Goal: Find specific page/section: Find specific page/section

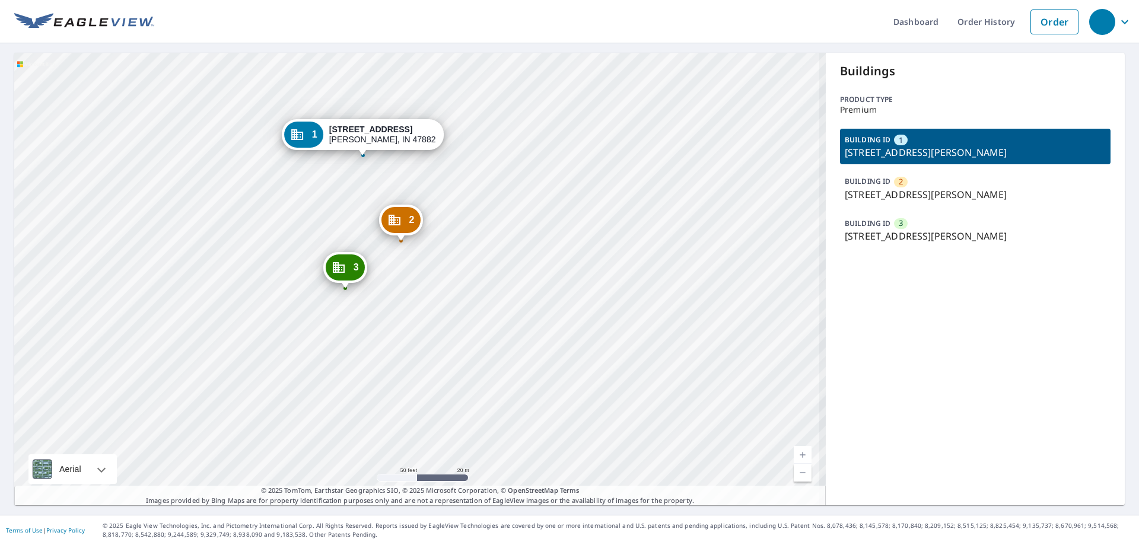
drag, startPoint x: 376, startPoint y: 289, endPoint x: 514, endPoint y: 311, distance: 139.3
click at [514, 311] on div "2 1259 W State Road 154 Sullivan, IN 47882 3 1259 W State Road 154 Sullivan, IN…" at bounding box center [419, 279] width 811 height 453
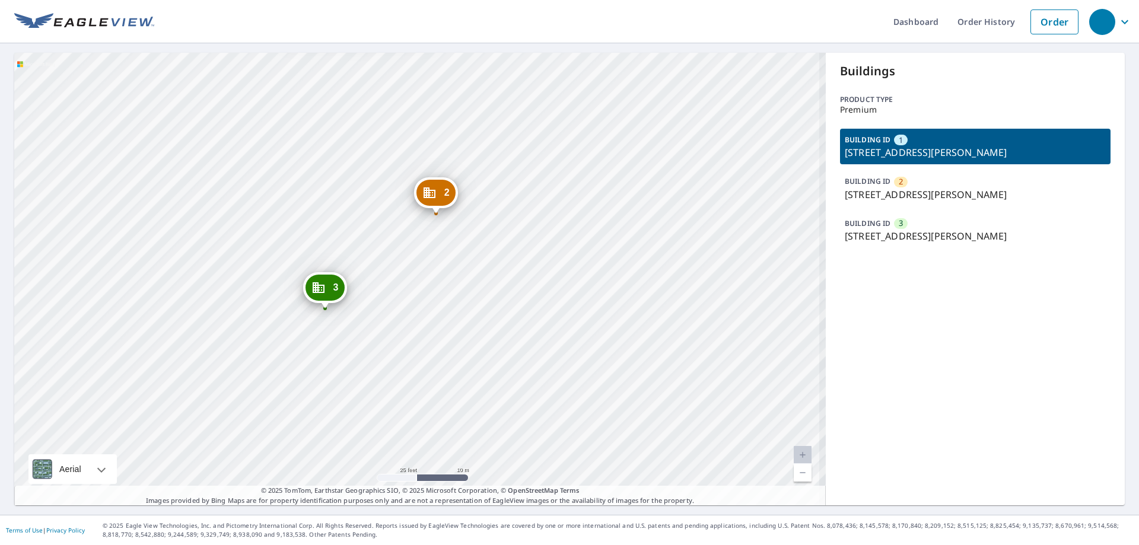
drag, startPoint x: 434, startPoint y: 294, endPoint x: 498, endPoint y: 310, distance: 65.6
click at [498, 310] on div "2 1259 W State Road 154 Sullivan, IN 47882 3 1259 W State Road 154 Sullivan, IN…" at bounding box center [419, 279] width 811 height 453
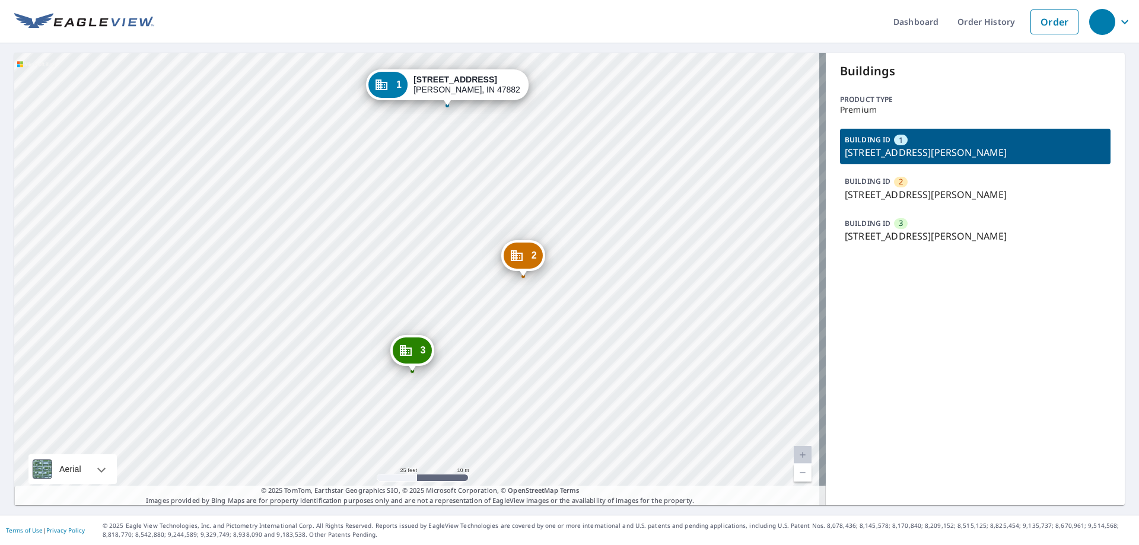
drag, startPoint x: 508, startPoint y: 306, endPoint x: 539, endPoint y: 355, distance: 57.9
click at [539, 355] on div "2 1259 W State Road 154 Sullivan, IN 47882 3 1259 W State Road 154 Sullivan, IN…" at bounding box center [419, 279] width 811 height 453
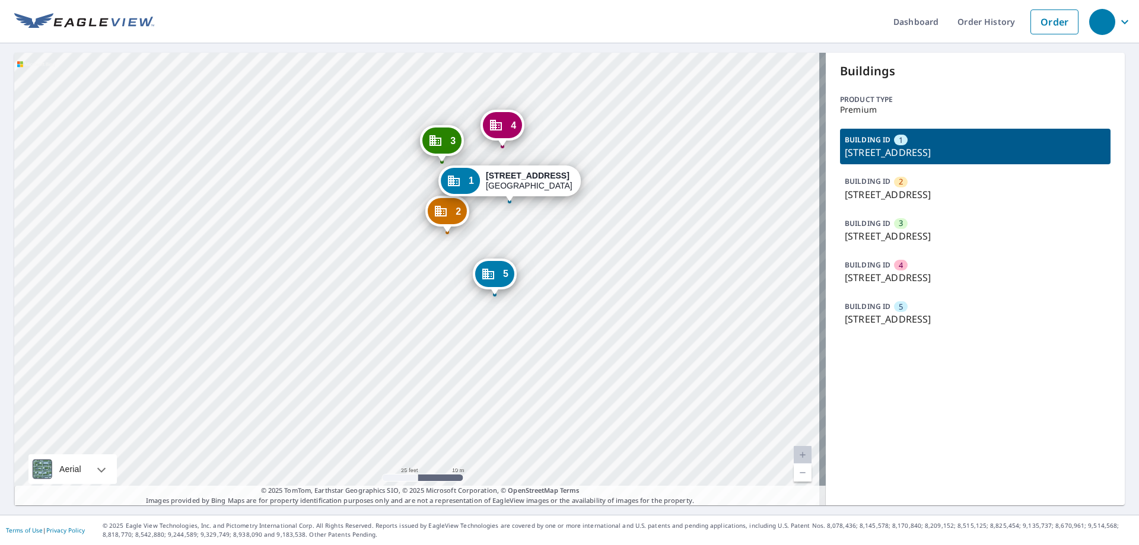
drag, startPoint x: 461, startPoint y: 217, endPoint x: 445, endPoint y: 224, distance: 17.5
click at [445, 224] on div "2" at bounding box center [447, 211] width 39 height 26
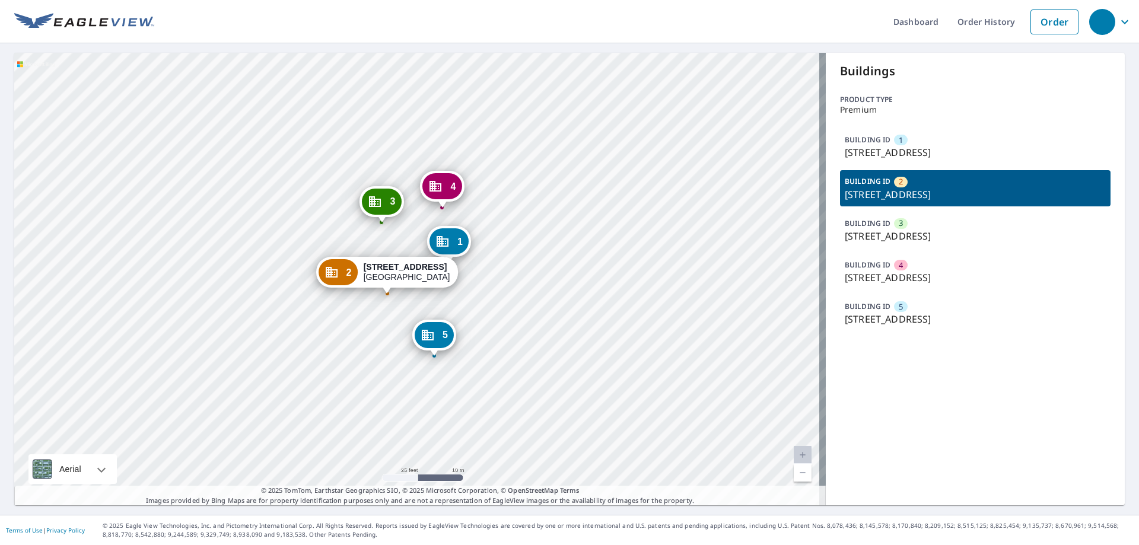
drag, startPoint x: 454, startPoint y: 251, endPoint x: 420, endPoint y: 268, distance: 37.9
click at [420, 268] on strong "1802 E Marks St" at bounding box center [406, 266] width 84 height 9
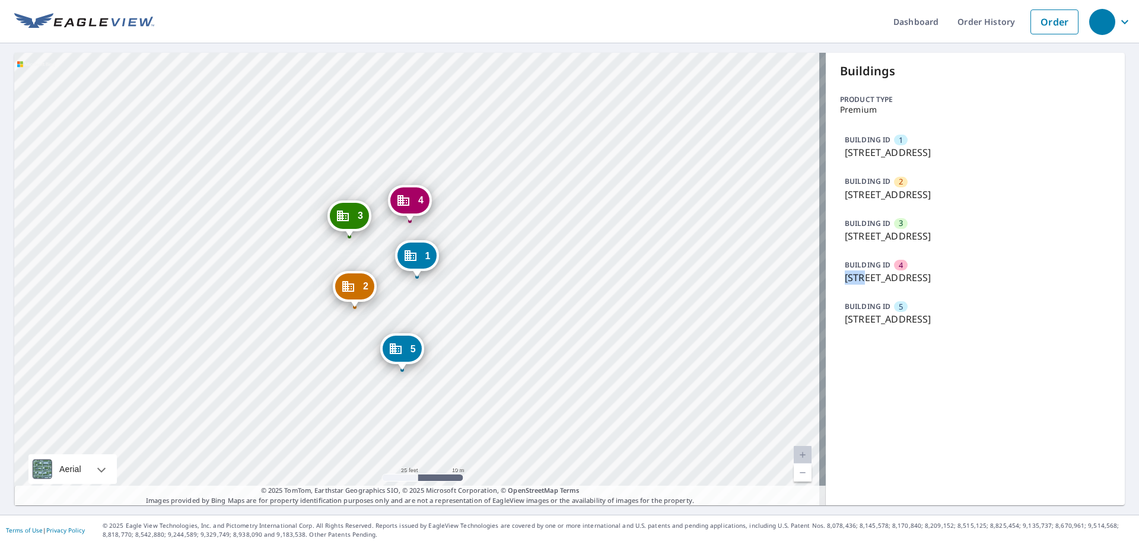
drag, startPoint x: 858, startPoint y: 277, endPoint x: 828, endPoint y: 275, distance: 30.3
click at [828, 275] on div "Buildings Product type Premium BUILDING ID 1 1806 E Marks St, Orlando, FL, 3280…" at bounding box center [975, 279] width 299 height 453
copy p "1804"
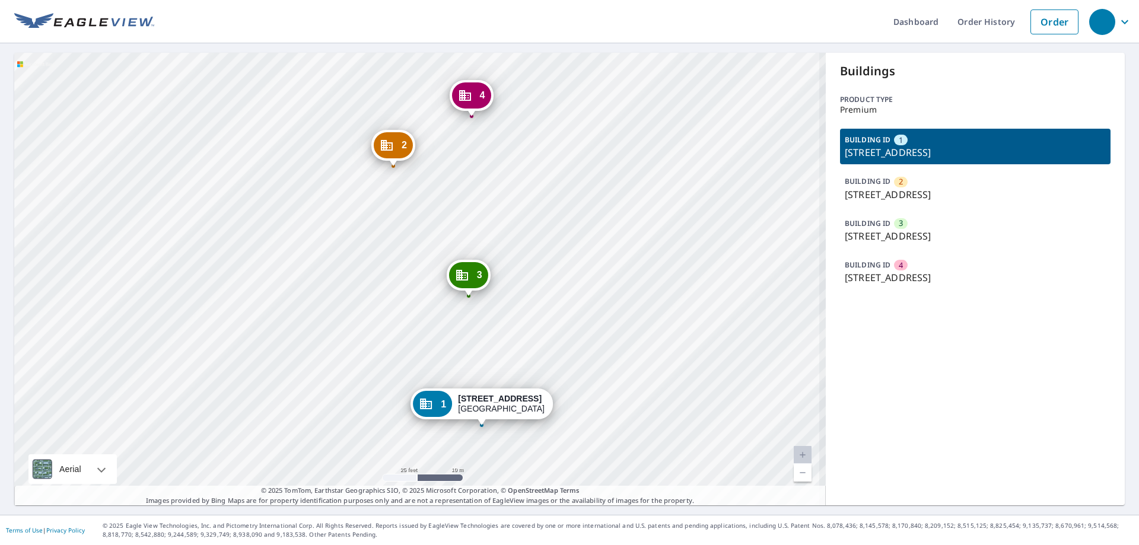
drag, startPoint x: 546, startPoint y: 181, endPoint x: 546, endPoint y: 234, distance: 52.2
click at [546, 234] on div "2 [STREET_ADDRESS] 3 [STREET_ADDRESS] 4 [STREET_ADDRESS] 1 [STREET_ADDRESS]" at bounding box center [419, 279] width 811 height 453
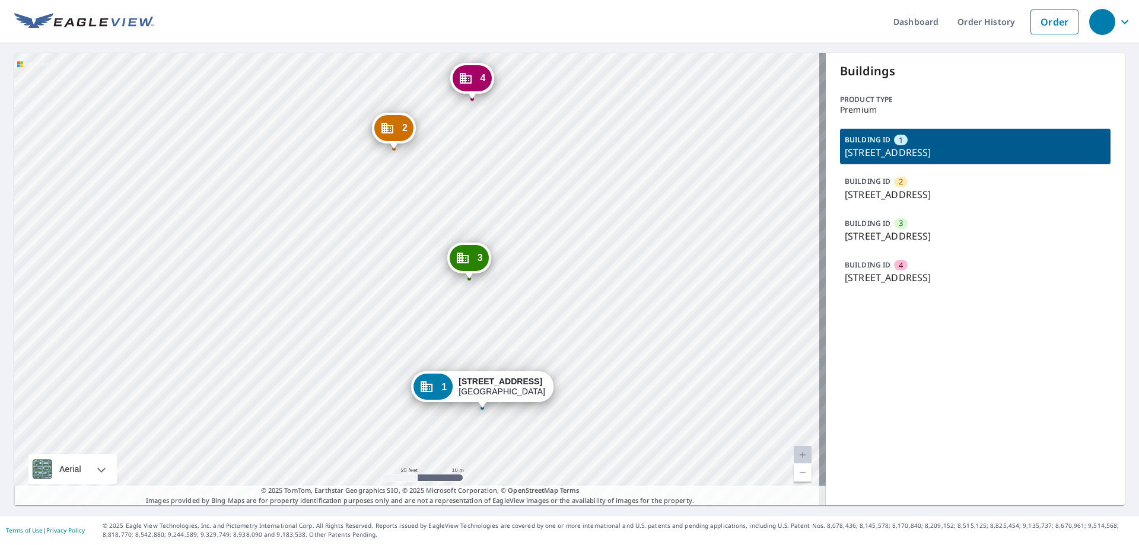
drag, startPoint x: 546, startPoint y: 228, endPoint x: 546, endPoint y: 204, distance: 23.7
click at [546, 204] on div "2 [STREET_ADDRESS] 3 [STREET_ADDRESS] 4 [STREET_ADDRESS] 1 [STREET_ADDRESS]" at bounding box center [419, 279] width 811 height 453
drag, startPoint x: 652, startPoint y: 227, endPoint x: 656, endPoint y: 308, distance: 80.7
click at [656, 308] on div "2 [STREET_ADDRESS] 3 [STREET_ADDRESS] 4 [STREET_ADDRESS] 1 [STREET_ADDRESS]" at bounding box center [419, 279] width 811 height 453
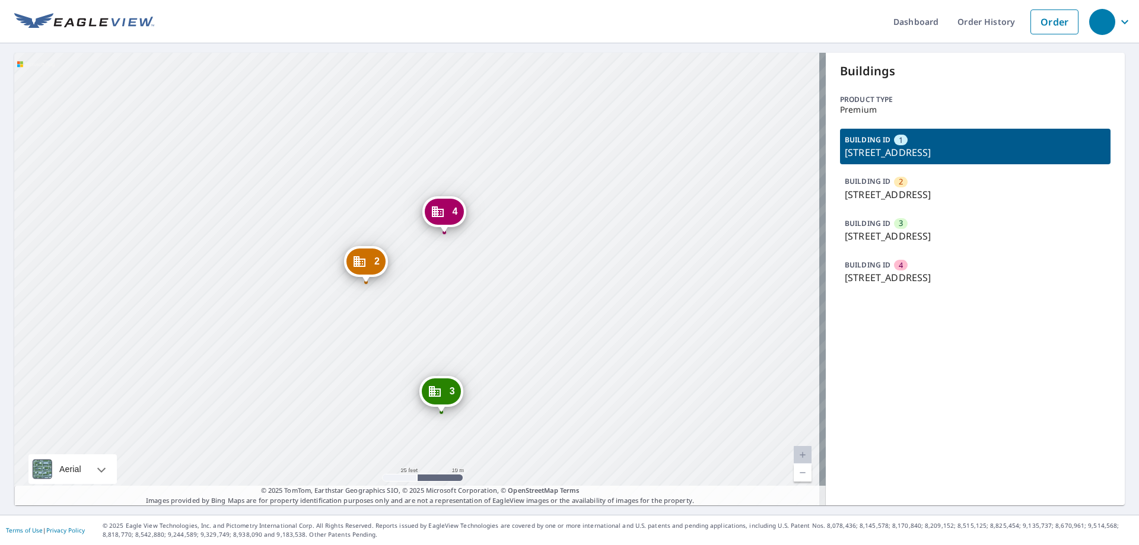
drag, startPoint x: 689, startPoint y: 291, endPoint x: 658, endPoint y: 340, distance: 57.3
click at [658, 340] on div "2 [STREET_ADDRESS] 3 [STREET_ADDRESS] 4 [STREET_ADDRESS] 1 [STREET_ADDRESS]" at bounding box center [419, 279] width 811 height 453
